Goal: Information Seeking & Learning: Find contact information

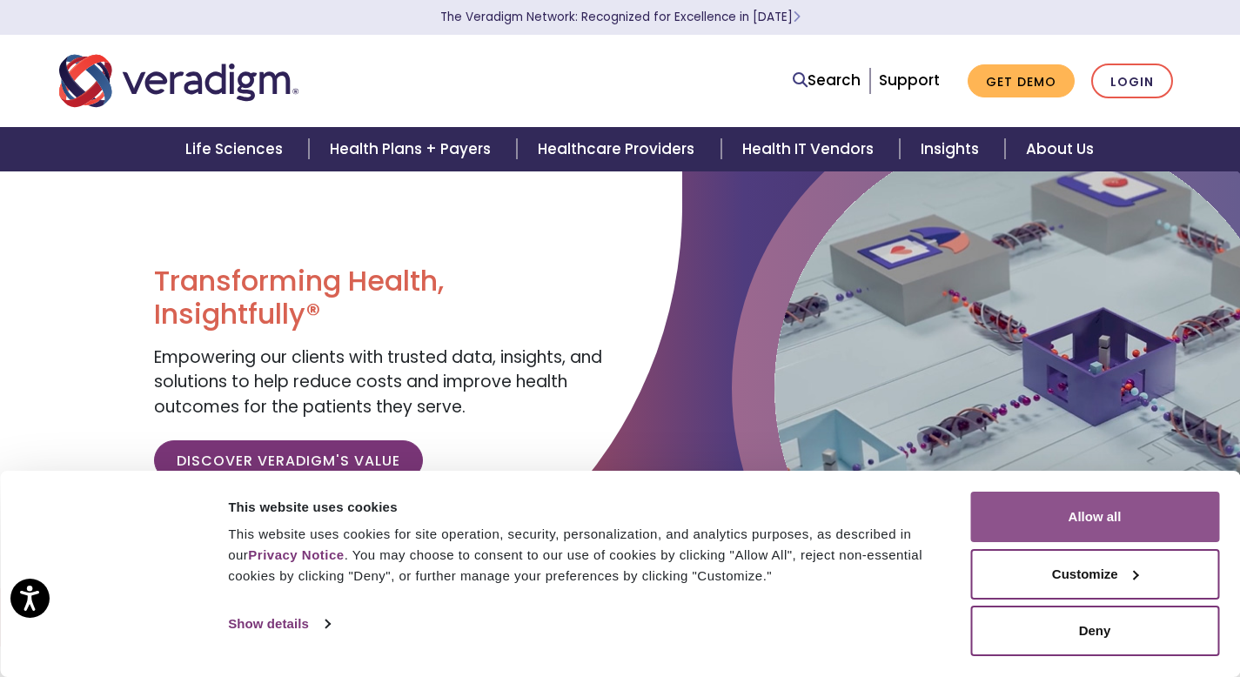
click at [1021, 503] on button "Allow all" at bounding box center [1094, 517] width 249 height 50
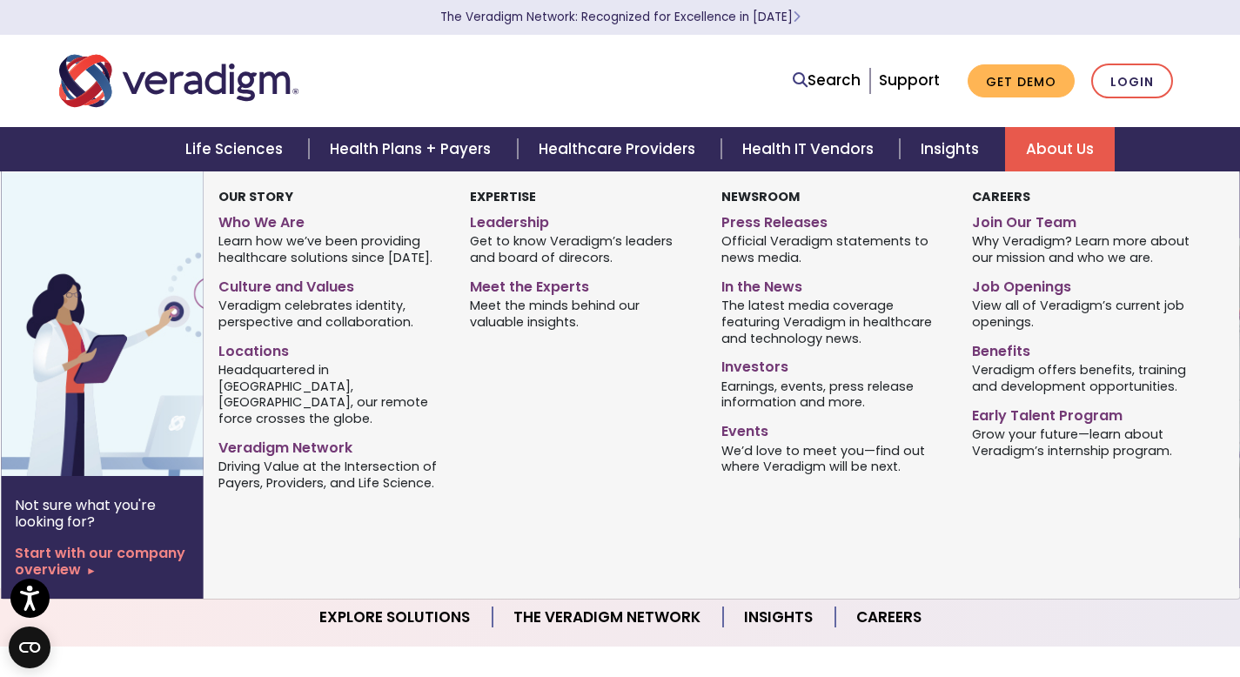
click at [1044, 143] on link "About Us" at bounding box center [1060, 149] width 110 height 44
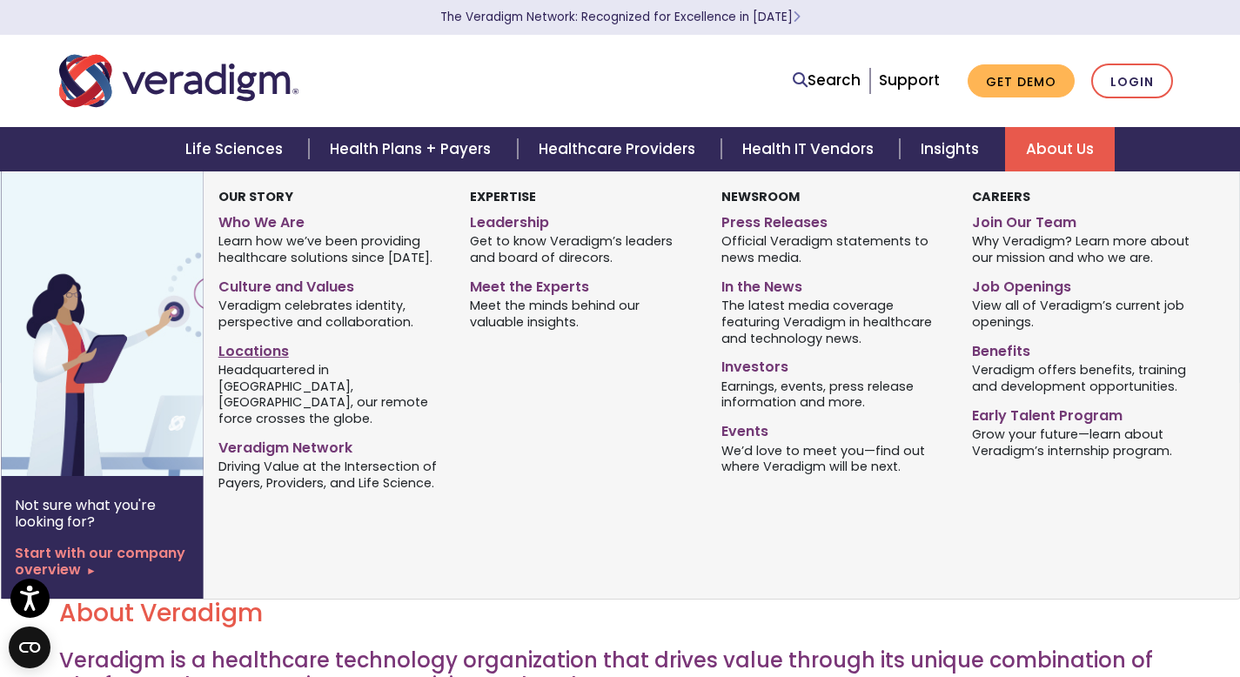
click at [251, 360] on span "Headquartered in [GEOGRAPHIC_DATA], [GEOGRAPHIC_DATA], our remote force crosses…" at bounding box center [330, 393] width 225 height 66
click at [256, 356] on link "Locations" at bounding box center [330, 348] width 225 height 25
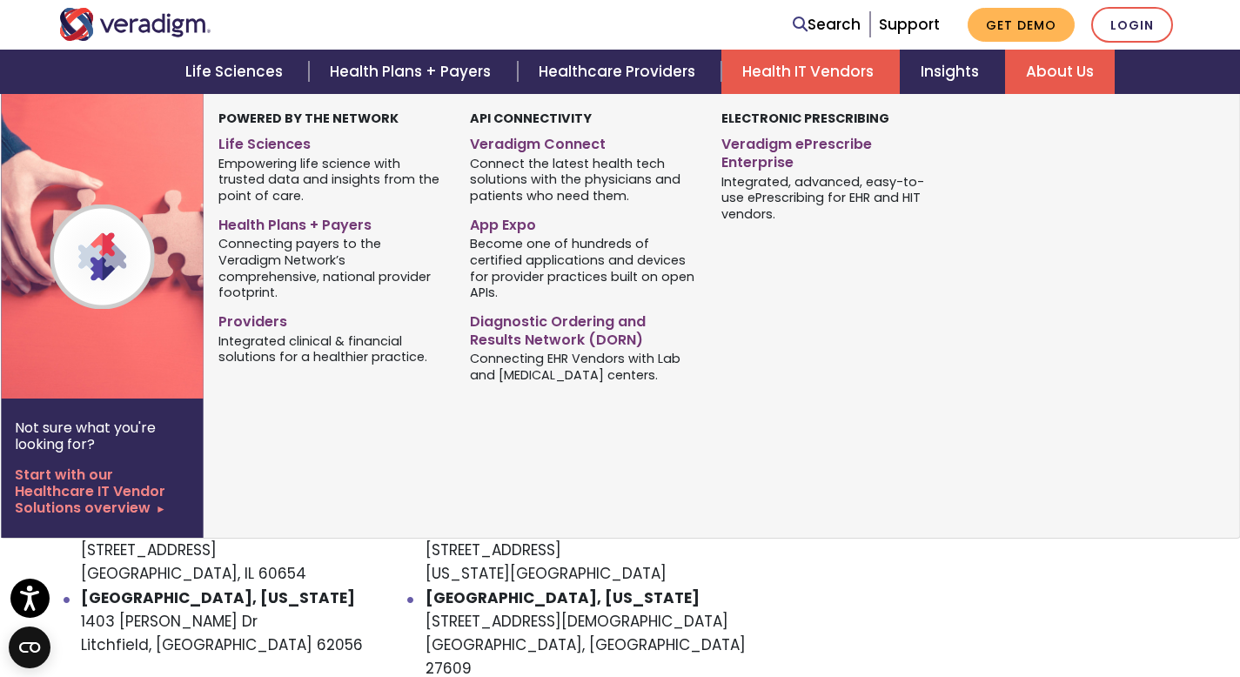
scroll to position [673, 0]
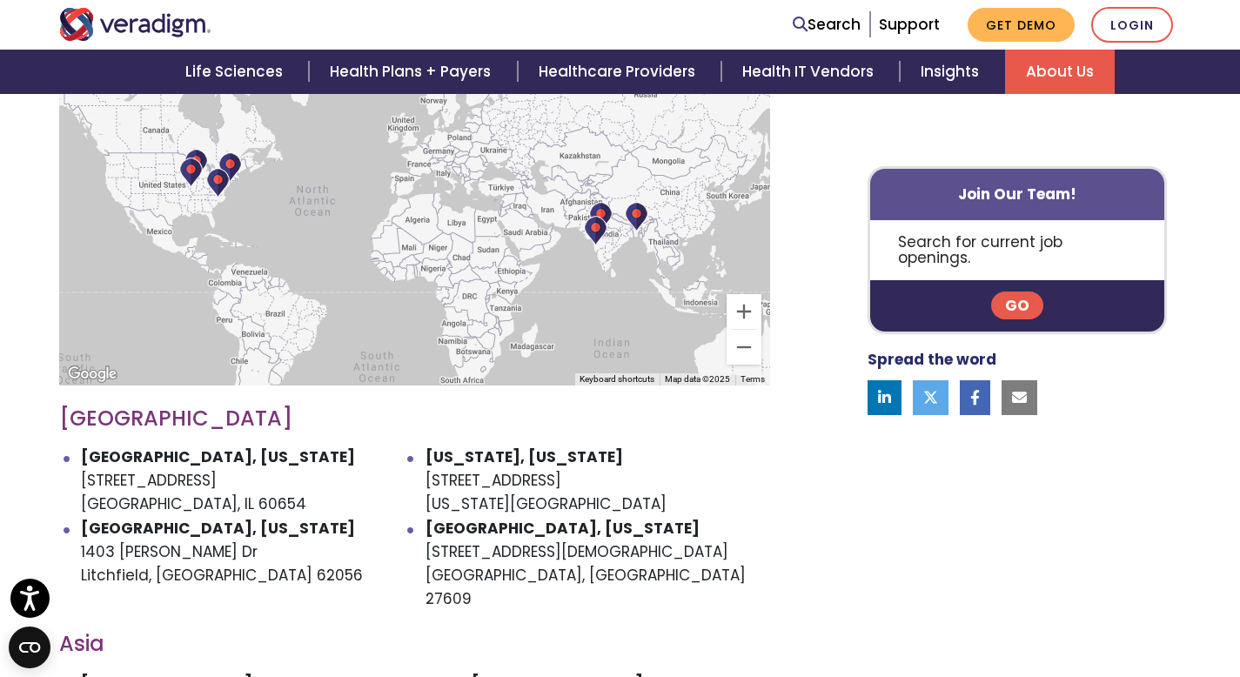
click at [572, 543] on li "[GEOGRAPHIC_DATA], [US_STATE] [STREET_ADDRESS][DEMOGRAPHIC_DATA]" at bounding box center [597, 564] width 345 height 95
click at [569, 555] on li "[GEOGRAPHIC_DATA], [US_STATE] [STREET_ADDRESS][DEMOGRAPHIC_DATA]" at bounding box center [597, 564] width 345 height 95
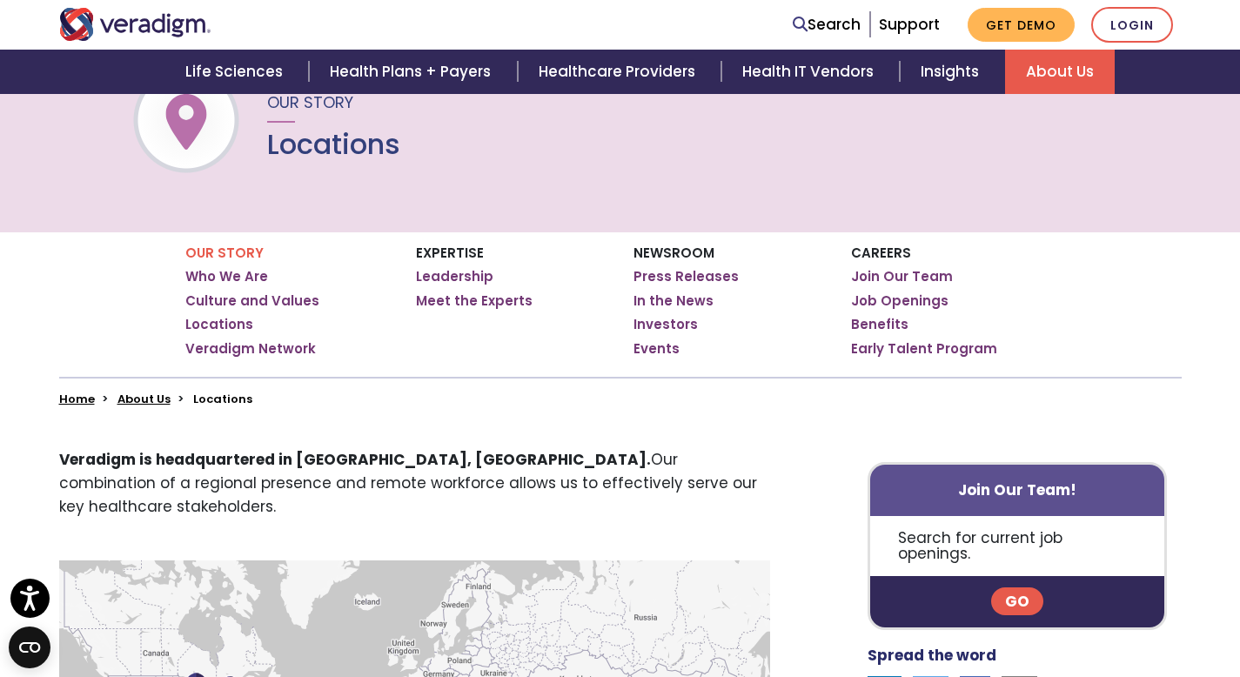
scroll to position [0, 0]
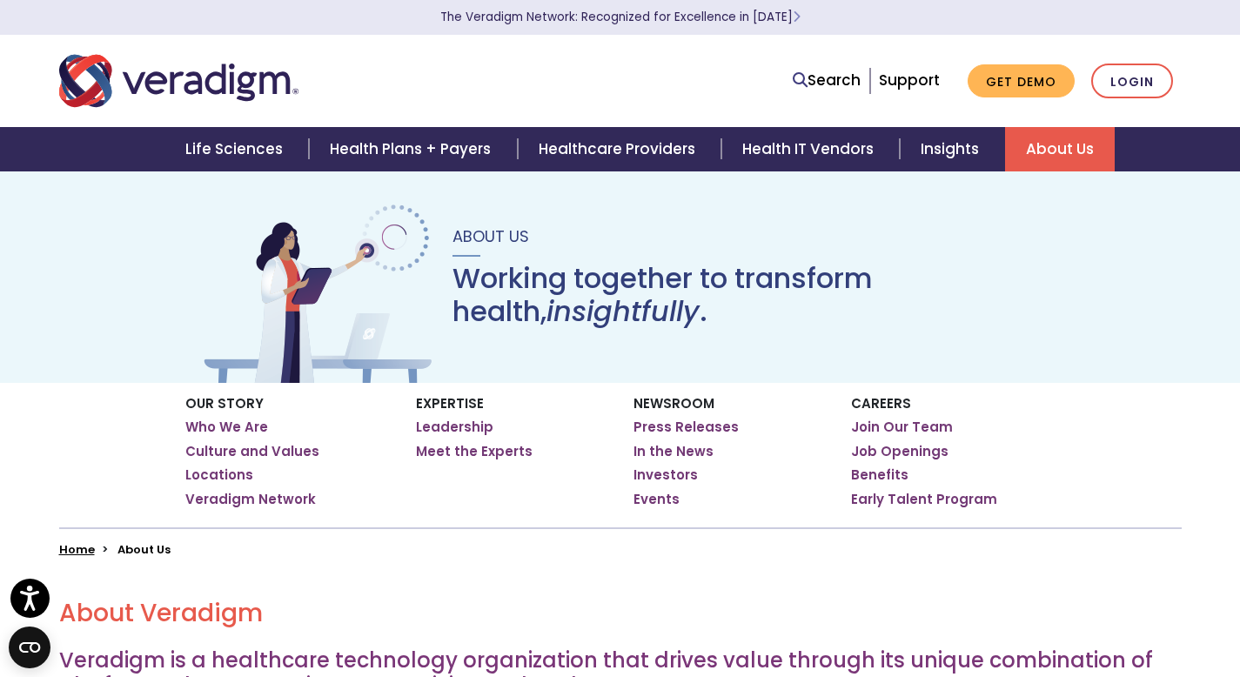
click at [1071, 159] on link "About Us" at bounding box center [1060, 149] width 110 height 44
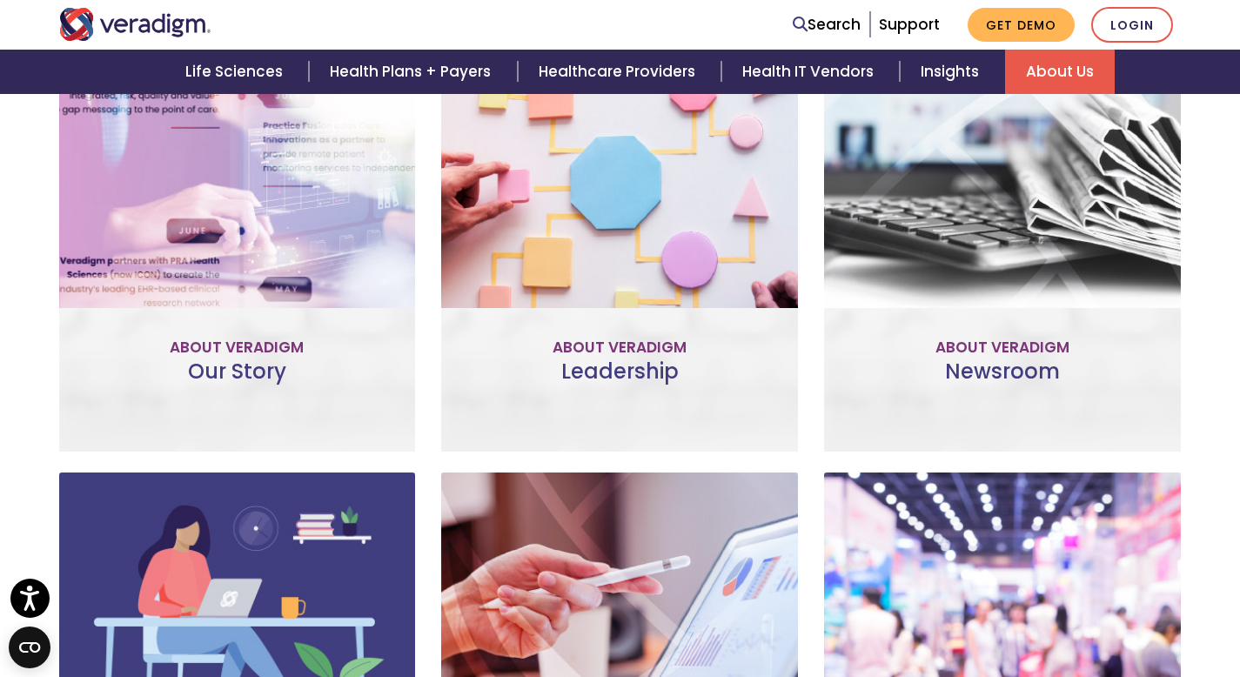
scroll to position [1448, 0]
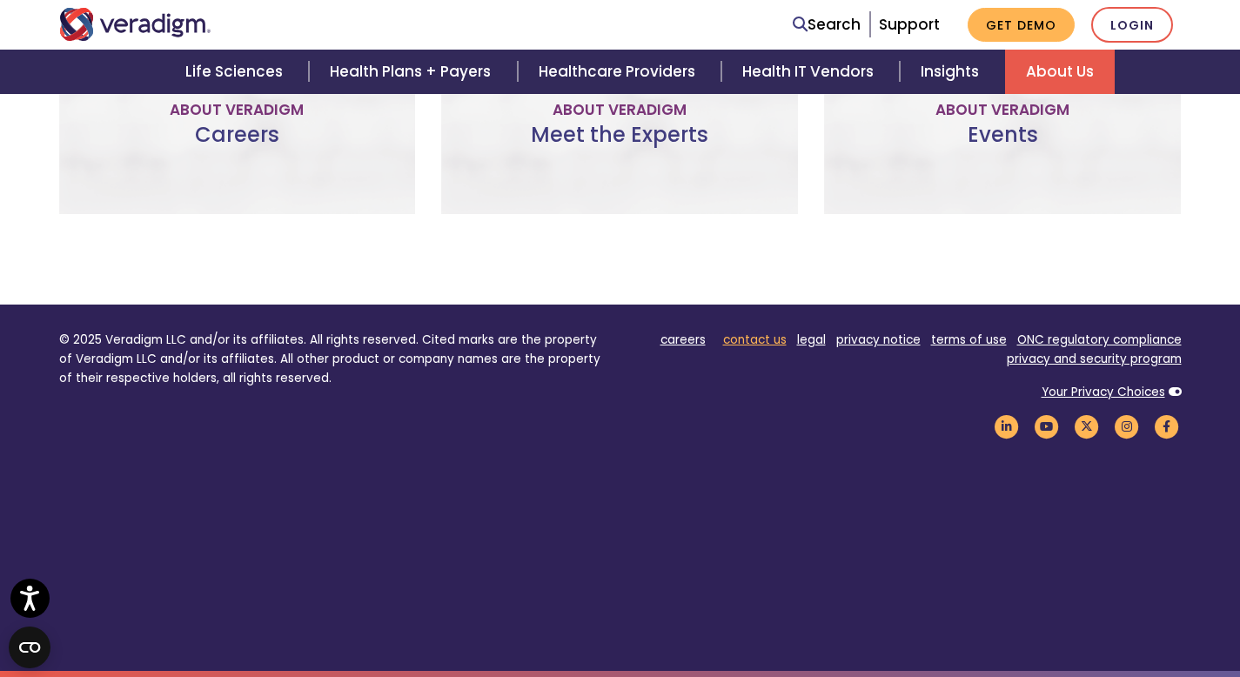
click at [763, 338] on link "contact us" at bounding box center [755, 339] width 64 height 17
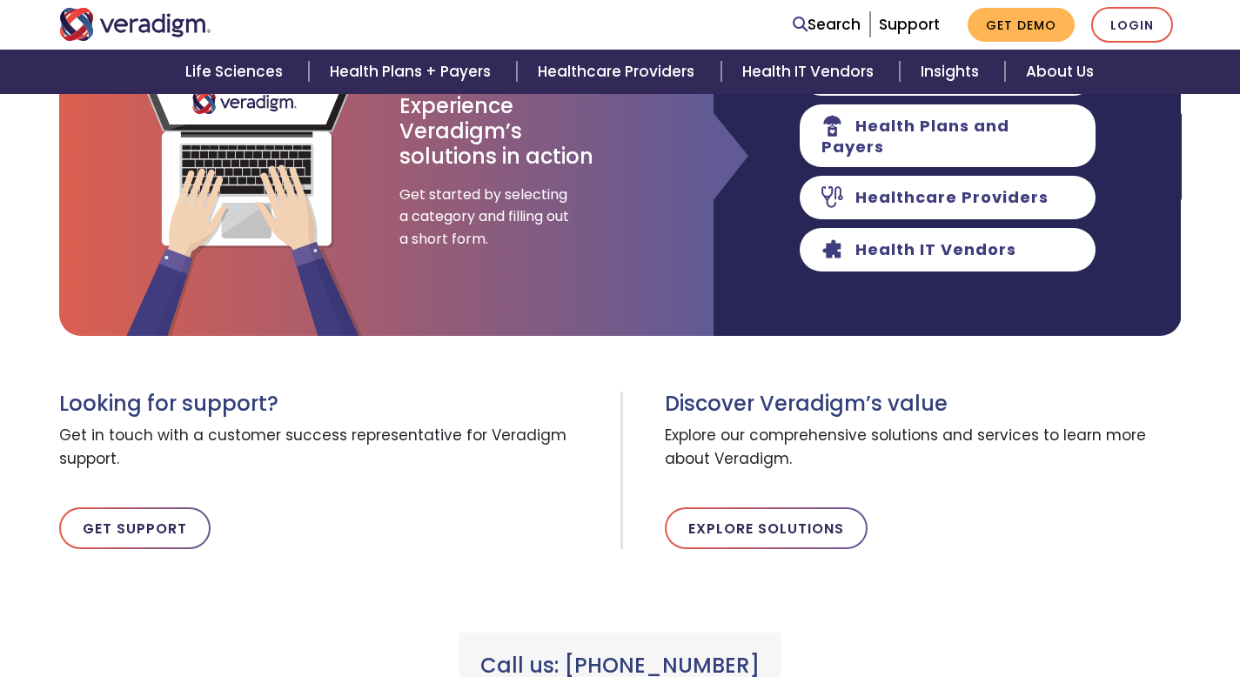
scroll to position [828, 0]
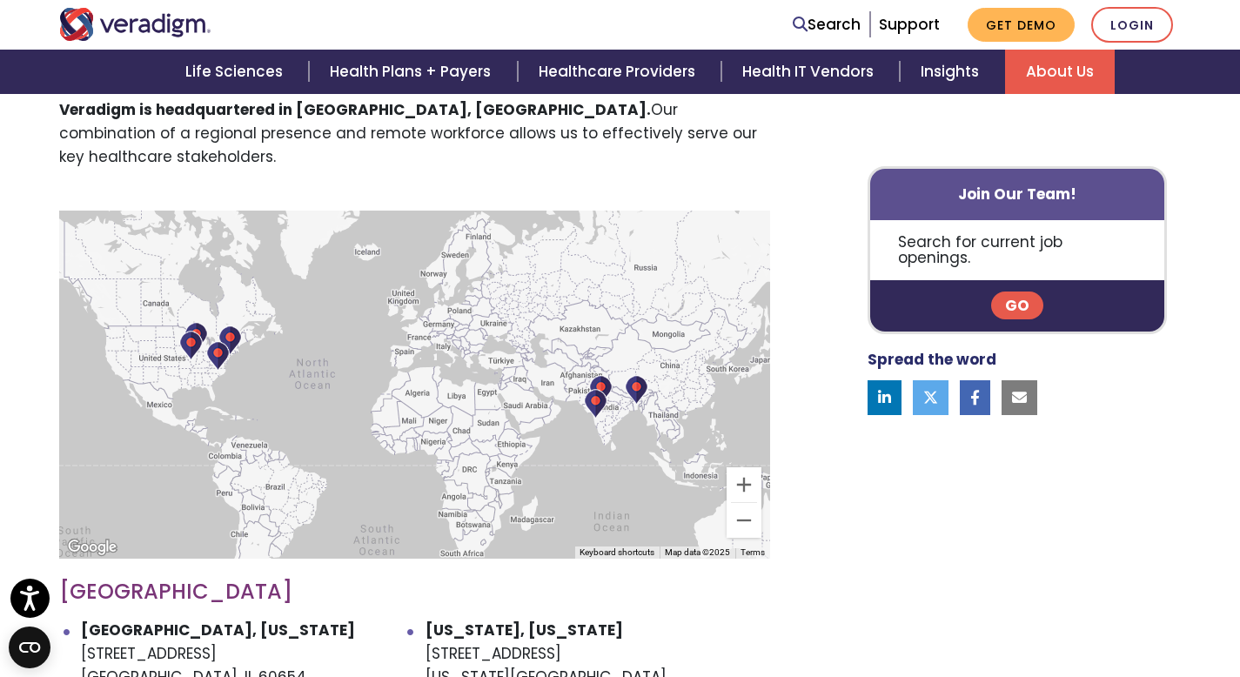
scroll to position [499, 0]
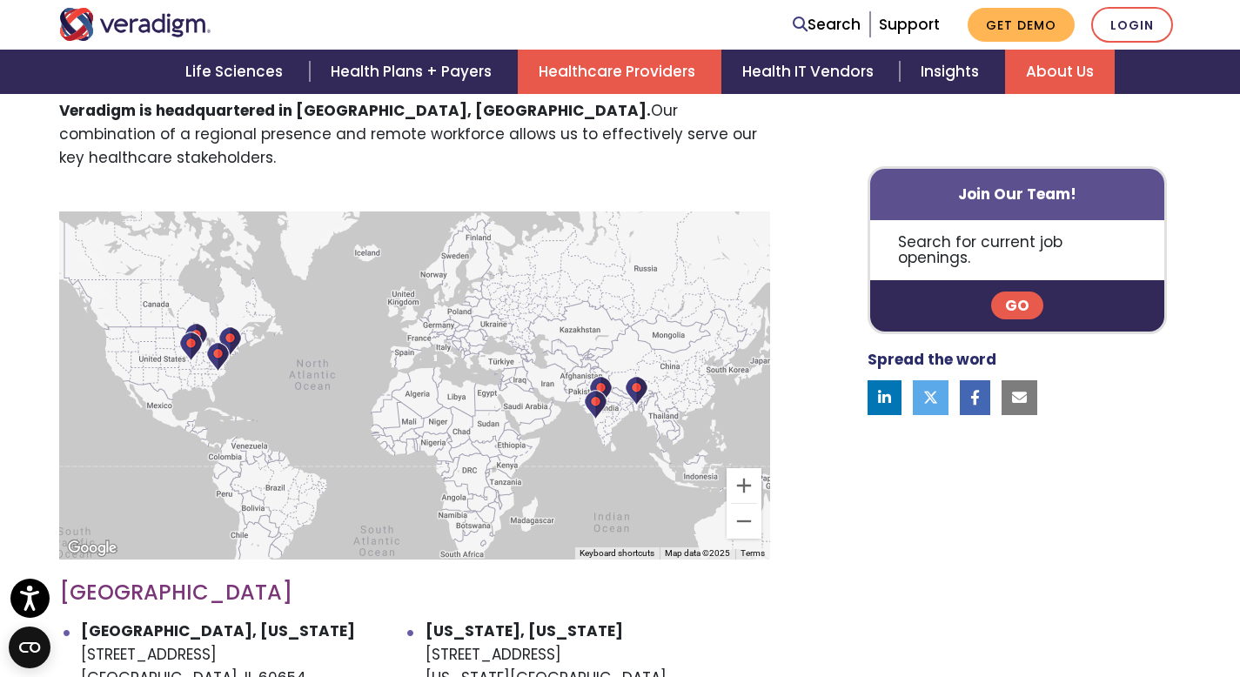
click at [640, 84] on link "Healthcare Providers" at bounding box center [620, 72] width 204 height 44
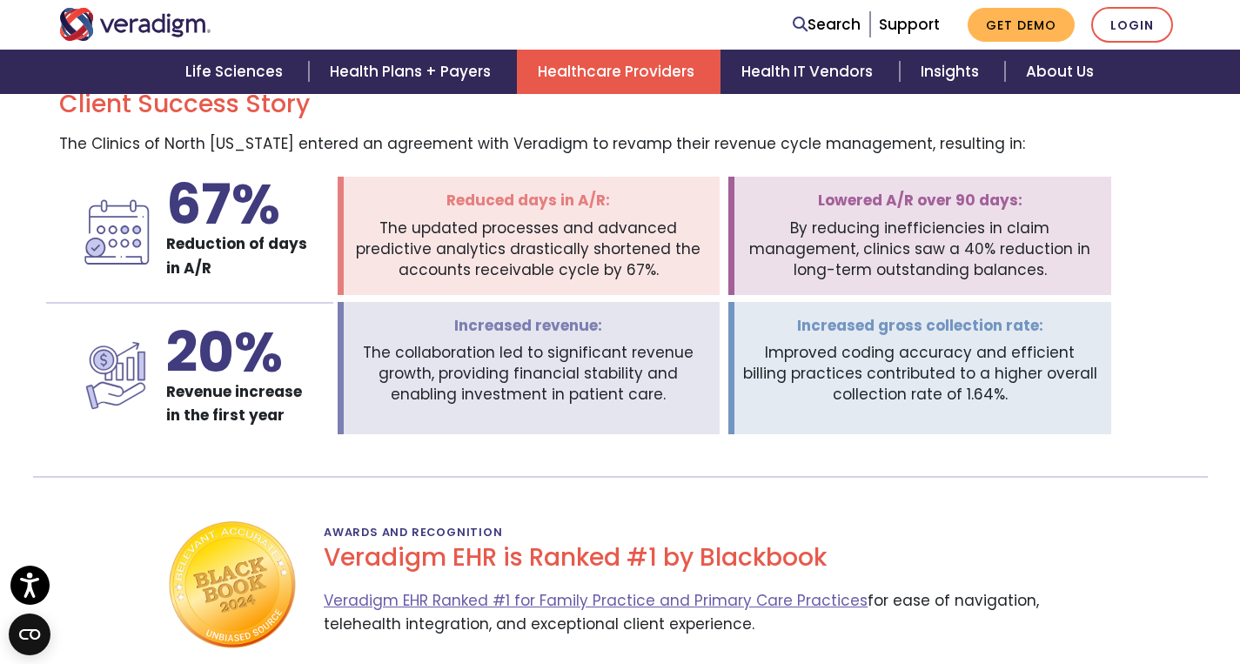
scroll to position [2779, 0]
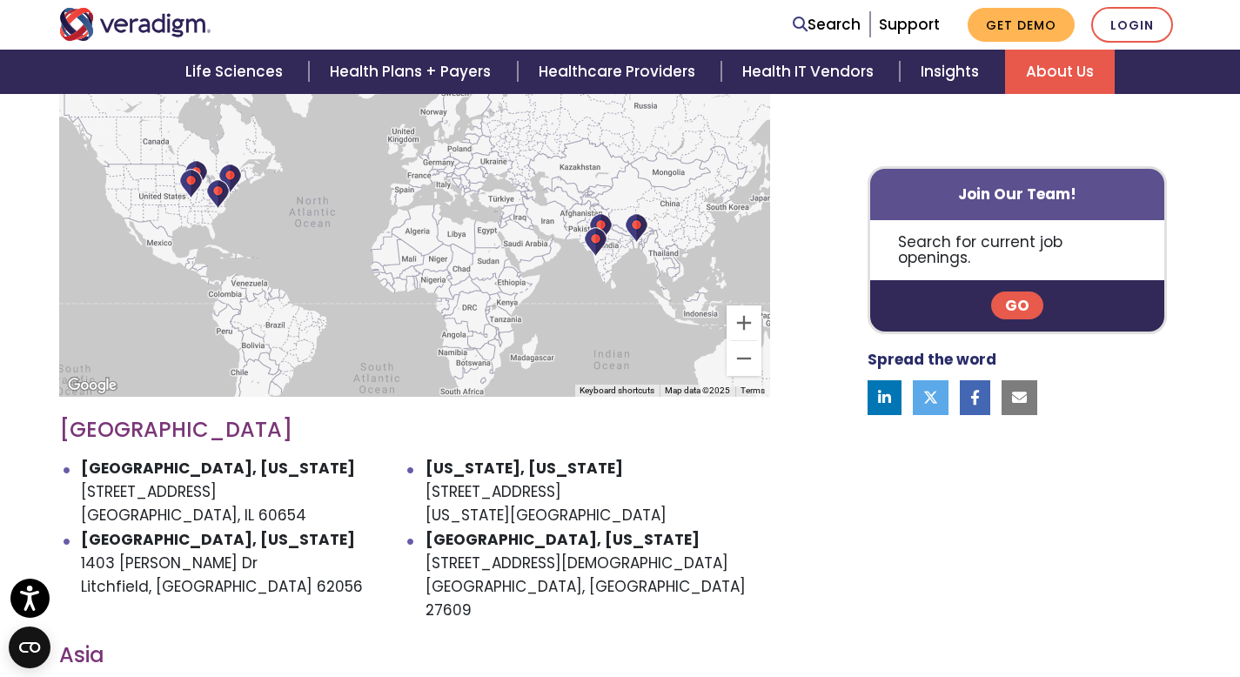
scroll to position [567, 0]
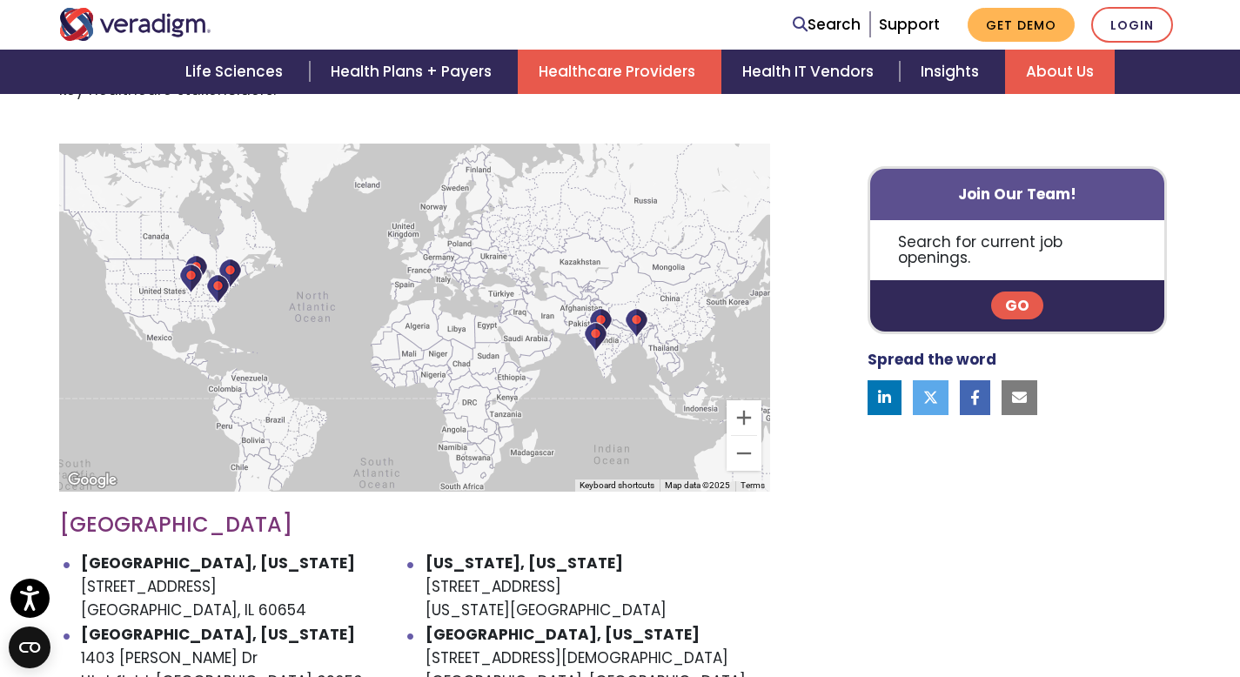
click at [619, 83] on link "Healthcare Providers" at bounding box center [620, 72] width 204 height 44
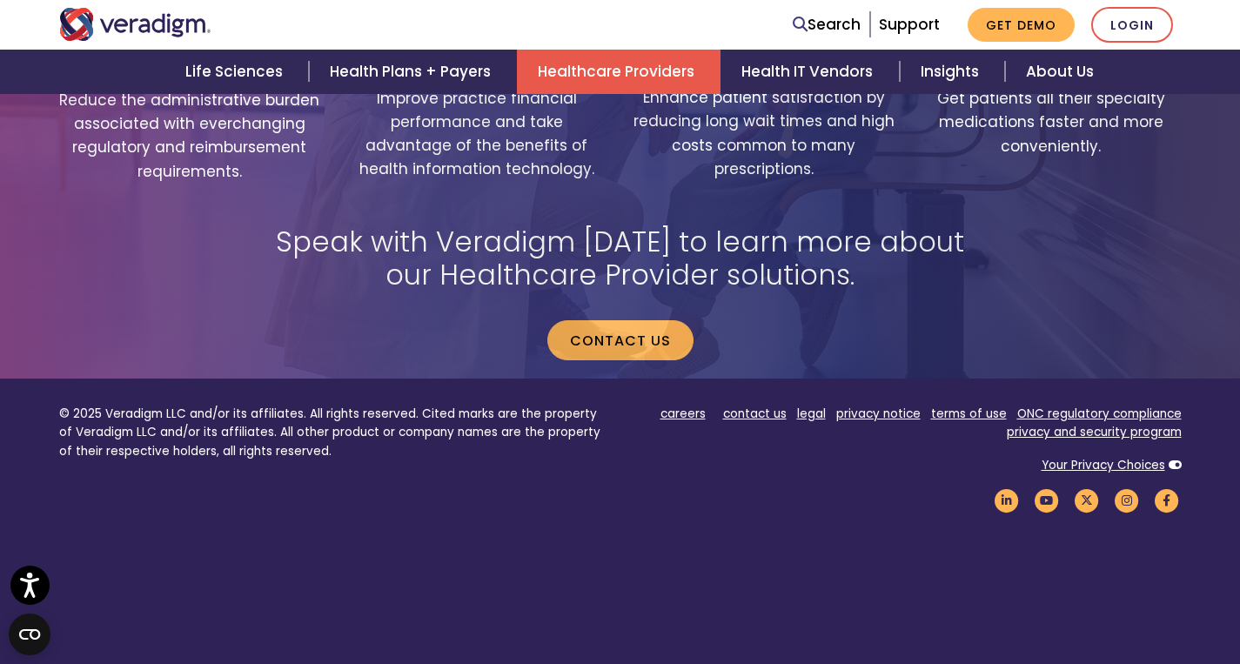
scroll to position [3609, 0]
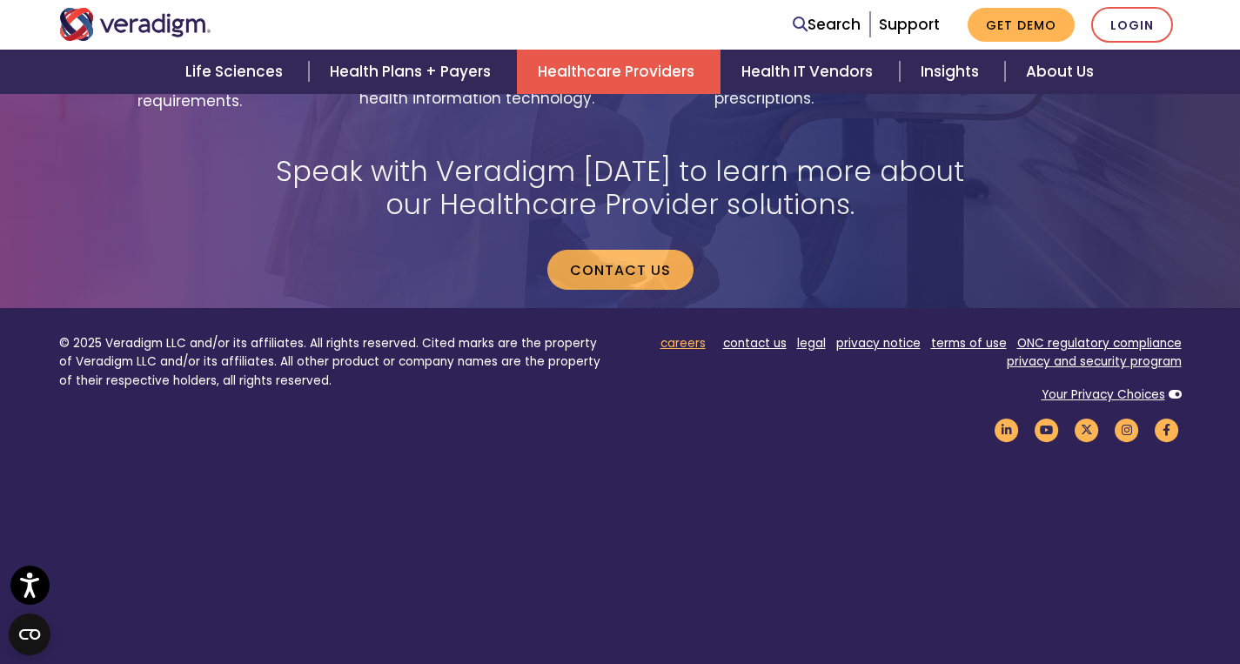
click at [683, 335] on link "careers" at bounding box center [682, 343] width 45 height 17
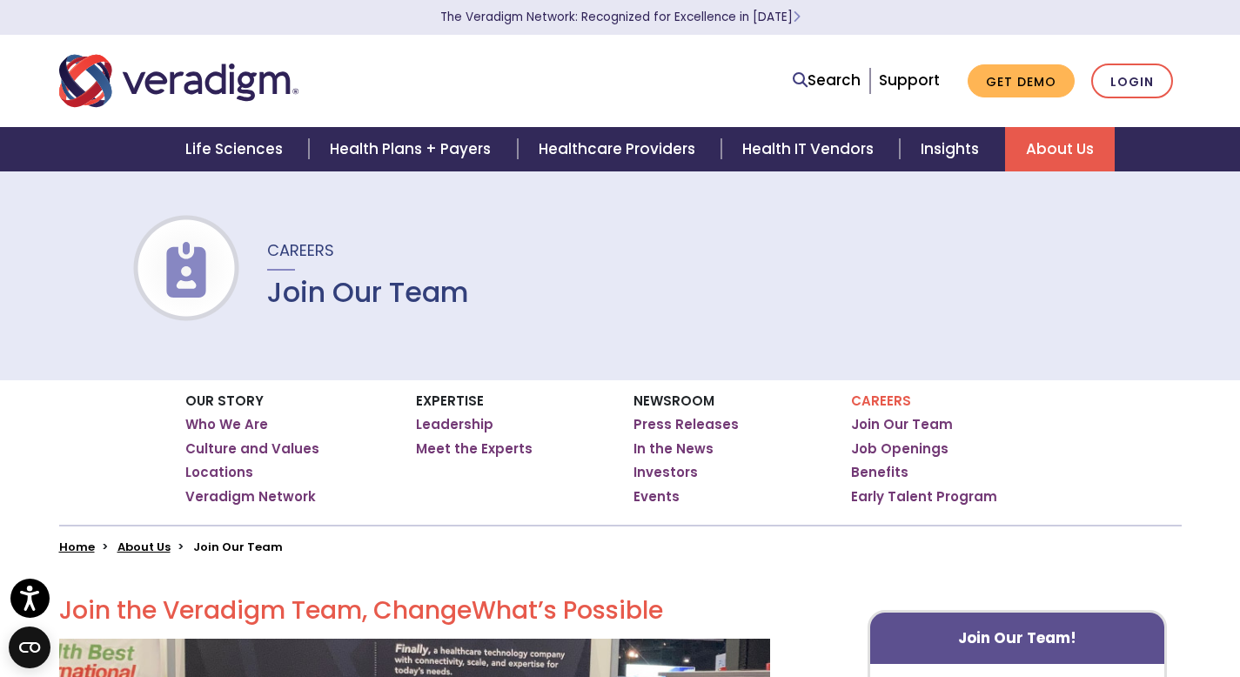
scroll to position [3, 0]
click at [206, 473] on link "Locations" at bounding box center [219, 471] width 68 height 17
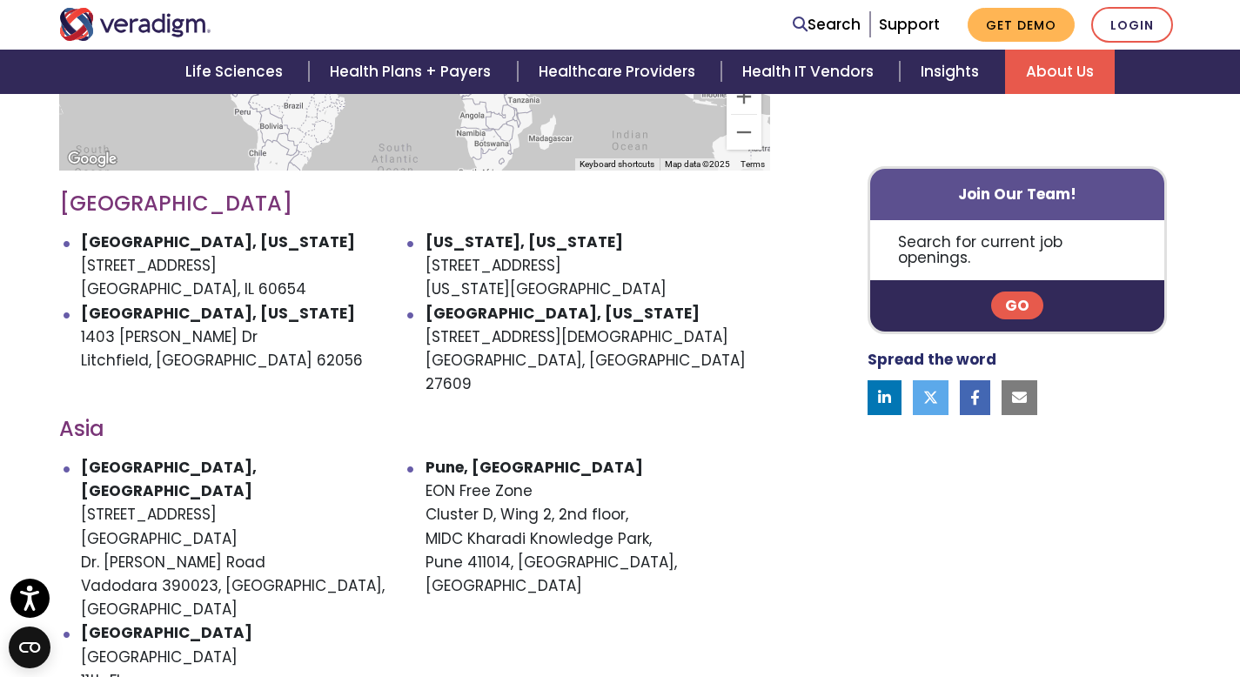
scroll to position [889, 0]
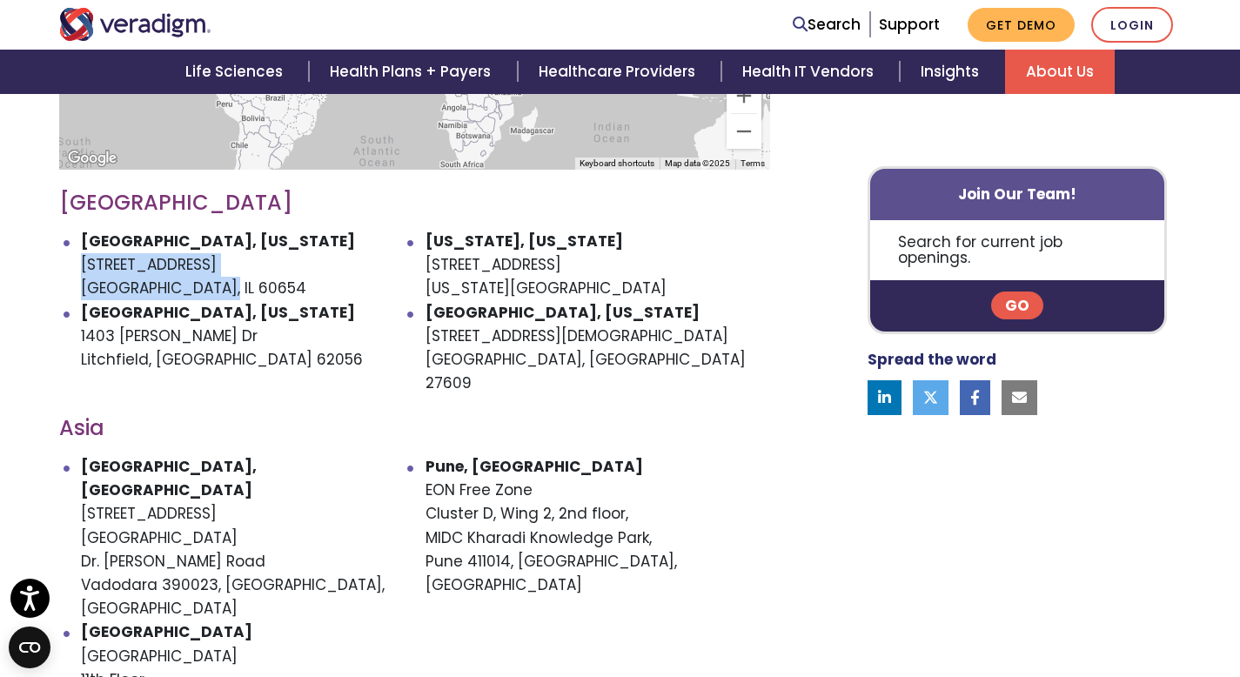
drag, startPoint x: 222, startPoint y: 269, endPoint x: 11, endPoint y: 242, distance: 212.3
click at [11, 242] on div "Veradigm is headquartered in [GEOGRAPHIC_DATA], [GEOGRAPHIC_DATA]. Our combinat…" at bounding box center [620, 342] width 1240 height 1349
copy li "[STREET_ADDRESS]"
click at [543, 268] on li "[US_STATE], [US_STATE] [STREET_ADDRESS][US_STATE]" at bounding box center [597, 265] width 345 height 71
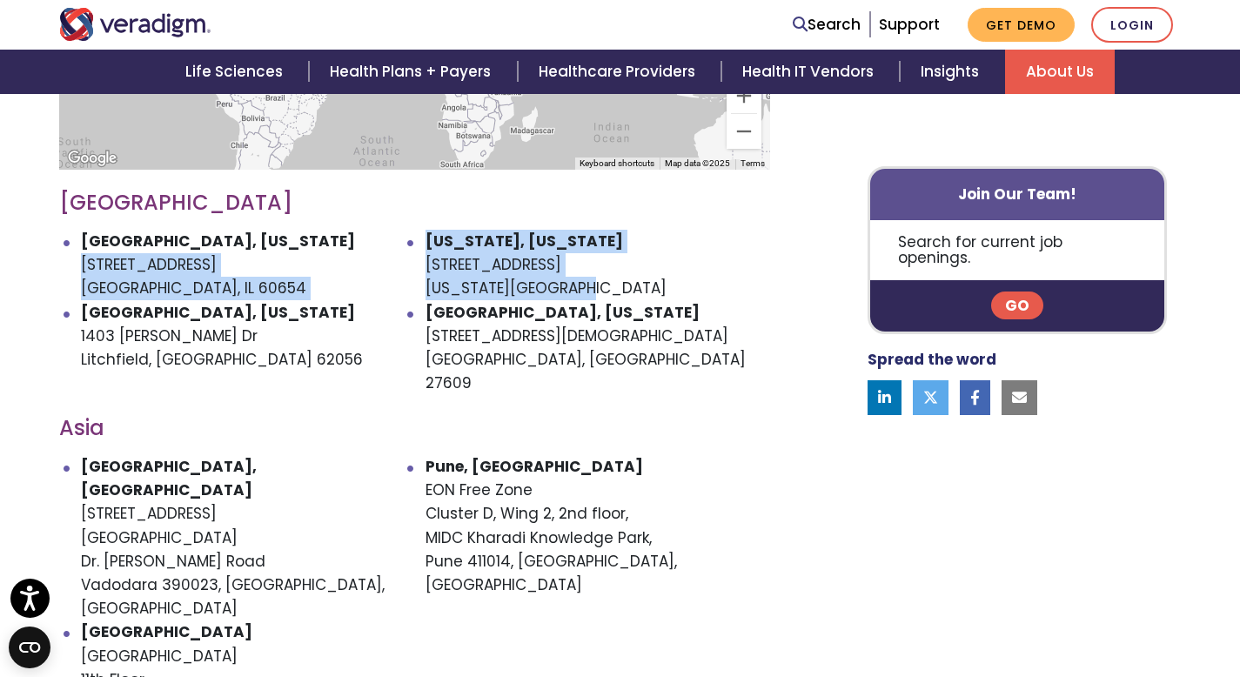
drag, startPoint x: 562, startPoint y: 265, endPoint x: 424, endPoint y: 243, distance: 140.2
click at [424, 243] on ul "[GEOGRAPHIC_DATA], [US_STATE] [STREET_ADDRESS] [US_STATE], [US_STATE] [STREET_A…" at bounding box center [414, 312] width 711 height 165
click at [409, 244] on li "[GEOGRAPHIC_DATA], [US_STATE] [STREET_ADDRESS]" at bounding box center [253, 265] width 345 height 71
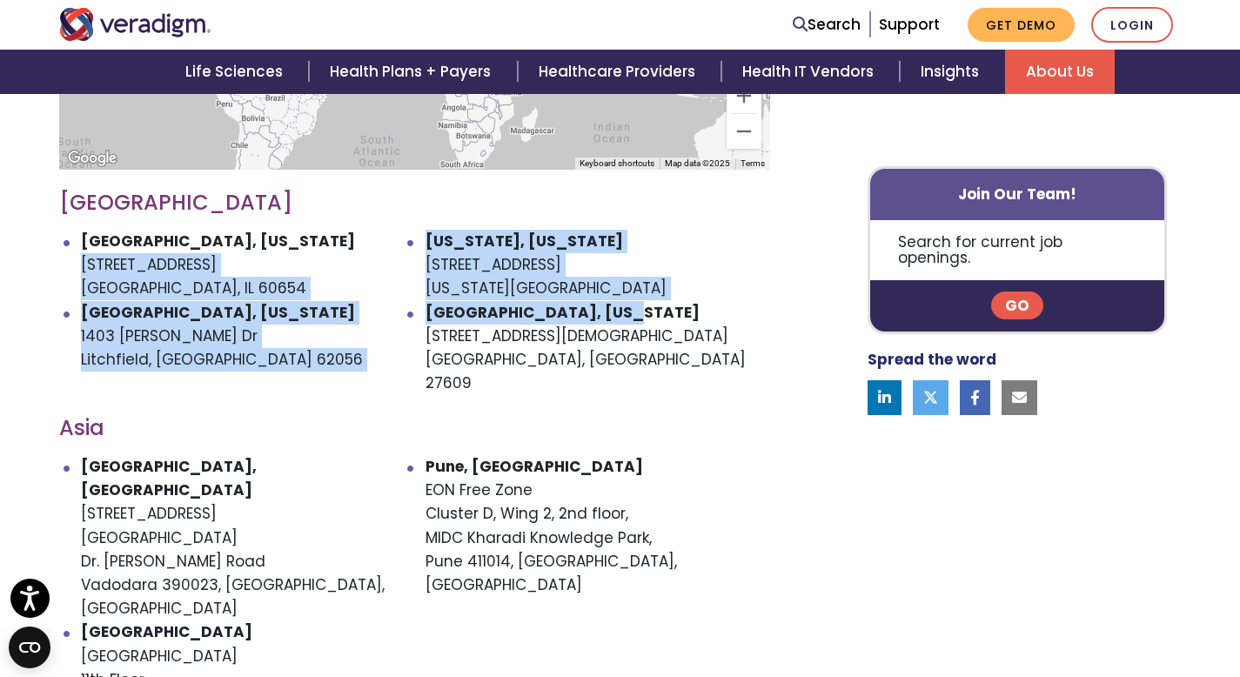
drag, startPoint x: 418, startPoint y: 241, endPoint x: 598, endPoint y: 283, distance: 184.9
click at [598, 283] on ul "[GEOGRAPHIC_DATA], [US_STATE] [STREET_ADDRESS] [US_STATE], [US_STATE] [STREET_A…" at bounding box center [414, 312] width 711 height 165
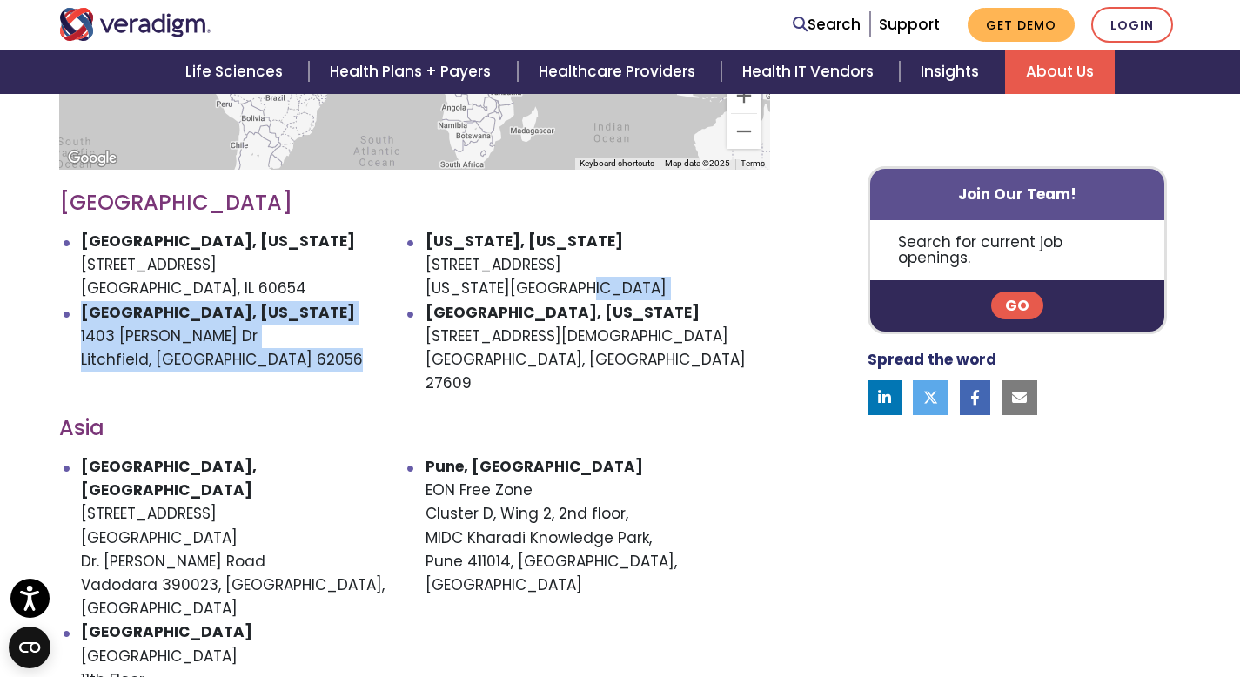
drag, startPoint x: 590, startPoint y: 276, endPoint x: 574, endPoint y: 272, distance: 16.0
click at [586, 276] on ul "[GEOGRAPHIC_DATA], [US_STATE] [STREET_ADDRESS] [US_STATE], [US_STATE] [STREET_A…" at bounding box center [414, 312] width 711 height 165
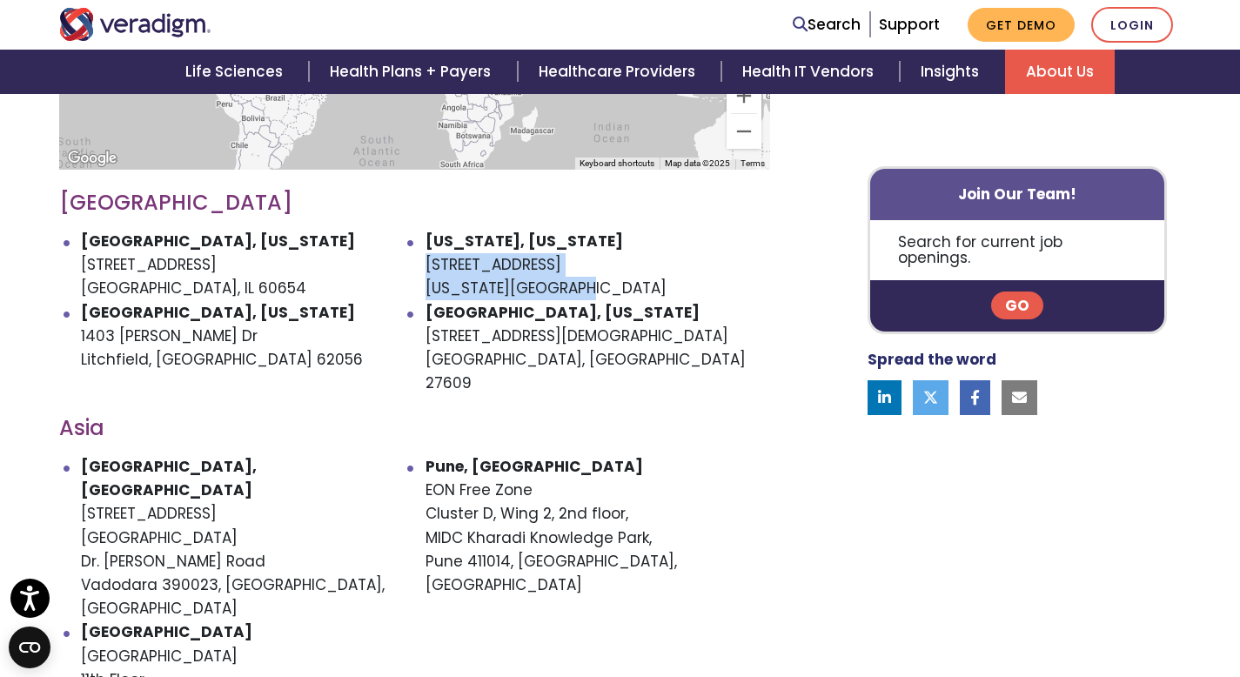
drag, startPoint x: 569, startPoint y: 267, endPoint x: 426, endPoint y: 242, distance: 144.9
click at [426, 242] on li "[US_STATE], [US_STATE] [STREET_ADDRESS][US_STATE]" at bounding box center [597, 265] width 345 height 71
copy li "[STREET_ADDRESS][US_STATE]"
click at [163, 328] on li "[GEOGRAPHIC_DATA], [US_STATE] [STREET_ADDRESS][PERSON_NAME][PERSON_NAME]" at bounding box center [253, 348] width 345 height 95
click at [162, 324] on li "[GEOGRAPHIC_DATA], [US_STATE] [STREET_ADDRESS][PERSON_NAME][PERSON_NAME]" at bounding box center [253, 348] width 345 height 95
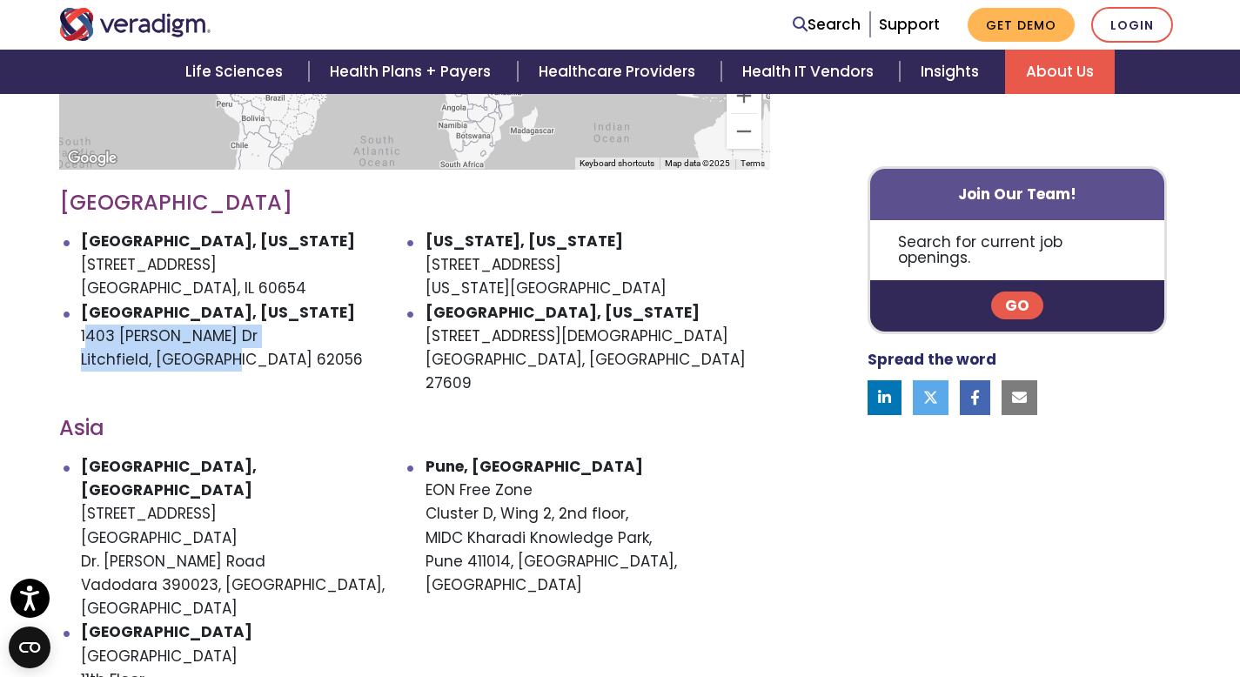
drag, startPoint x: 222, startPoint y: 340, endPoint x: 84, endPoint y: 313, distance: 140.9
click at [84, 313] on li "[GEOGRAPHIC_DATA], [US_STATE] [STREET_ADDRESS][PERSON_NAME][PERSON_NAME]" at bounding box center [253, 348] width 345 height 95
click at [234, 340] on li "[GEOGRAPHIC_DATA], [US_STATE] [STREET_ADDRESS][PERSON_NAME][PERSON_NAME]" at bounding box center [253, 348] width 345 height 95
drag, startPoint x: 227, startPoint y: 339, endPoint x: 114, endPoint y: 313, distance: 116.1
click at [51, 306] on div "← Move left → Move right ↑ Move up ↓ Move down + Zoom in - Zoom out Home Jump l…" at bounding box center [414, 384] width 737 height 1124
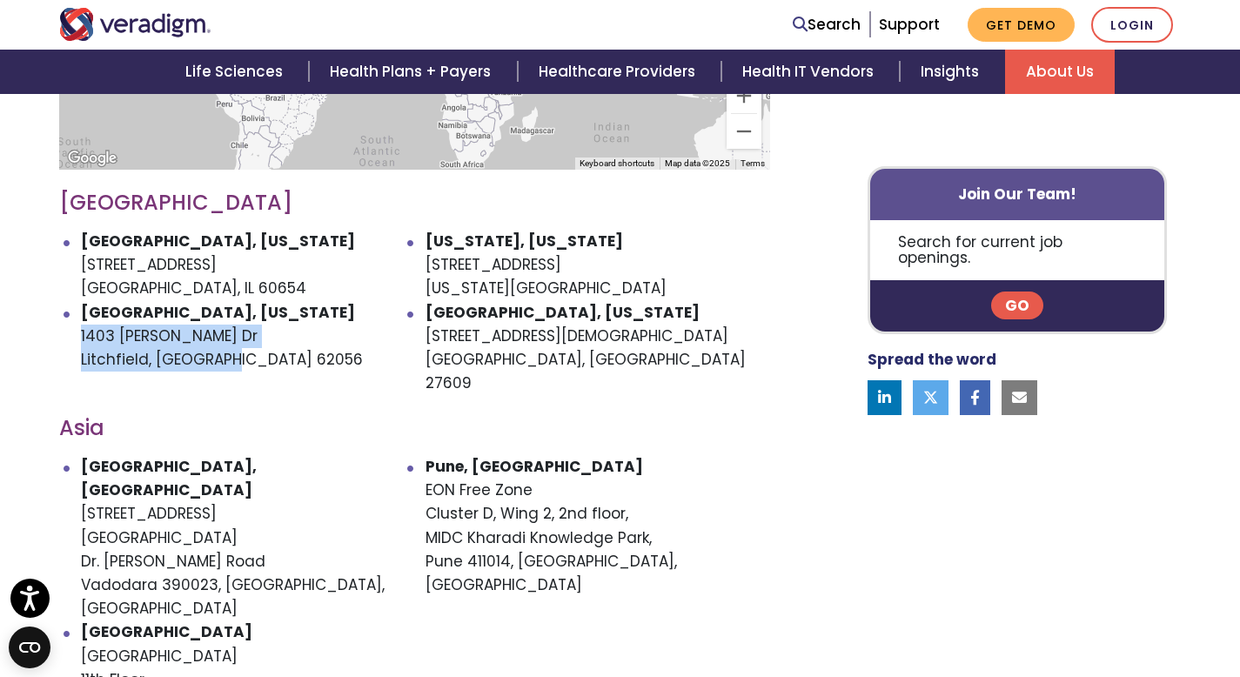
copy li "[STREET_ADDRESS][PERSON_NAME][PERSON_NAME]"
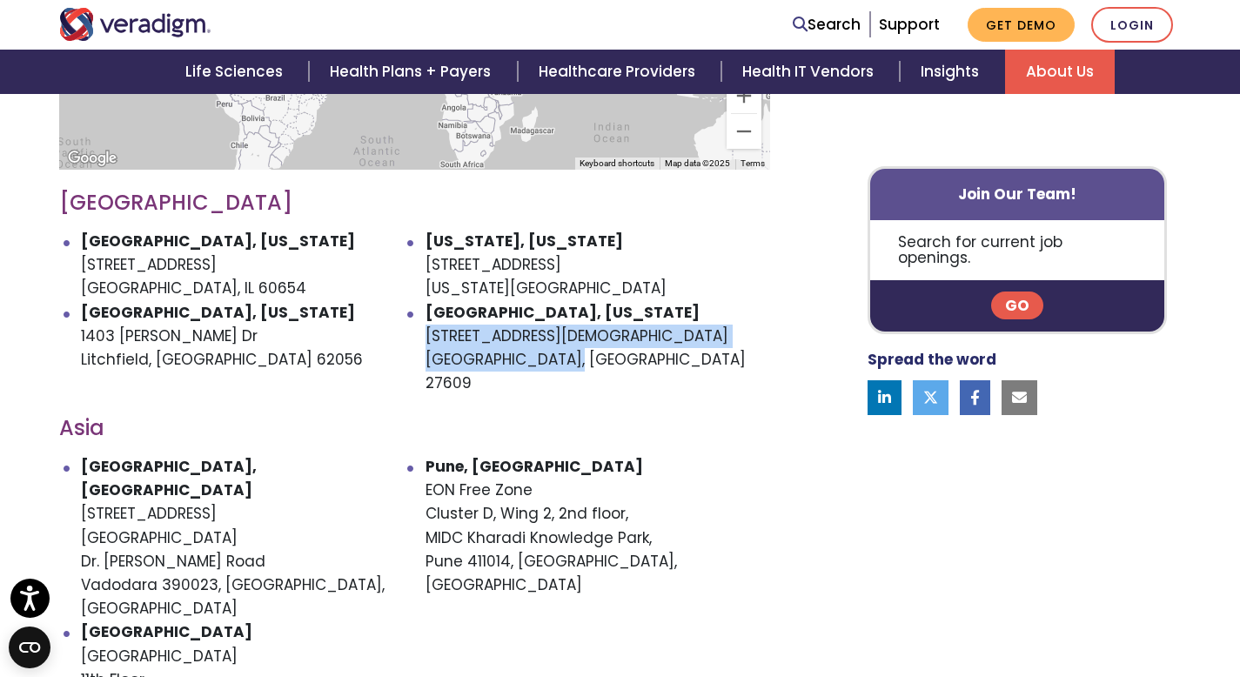
drag, startPoint x: 463, startPoint y: 313, endPoint x: 426, endPoint y: 313, distance: 36.5
click at [426, 313] on li "[GEOGRAPHIC_DATA], [US_STATE] [STREET_ADDRESS][DEMOGRAPHIC_DATA]" at bounding box center [597, 348] width 345 height 95
copy li "[STREET_ADDRESS][DEMOGRAPHIC_DATA]"
